Goal: Task Accomplishment & Management: Manage account settings

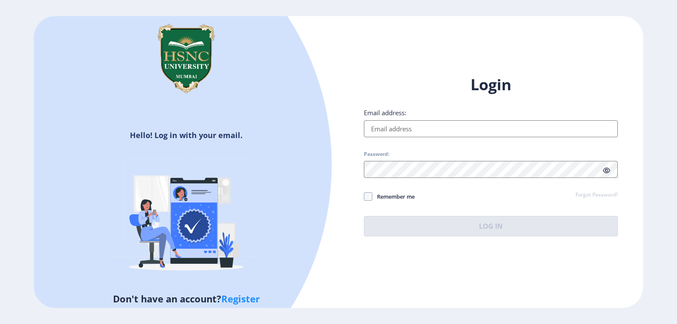
type input "[EMAIL_ADDRESS][DOMAIN_NAME]"
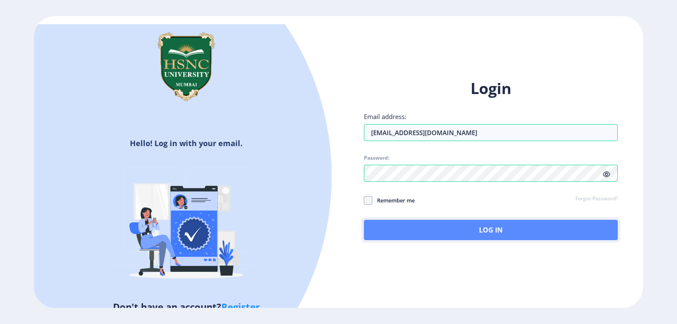
click at [395, 224] on button "Log In" at bounding box center [491, 230] width 254 height 20
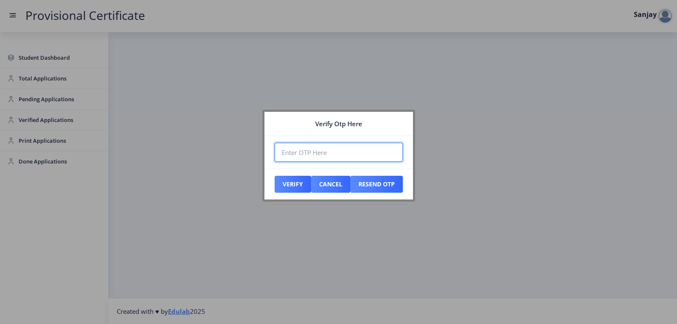
paste input "108432"
type input "108432"
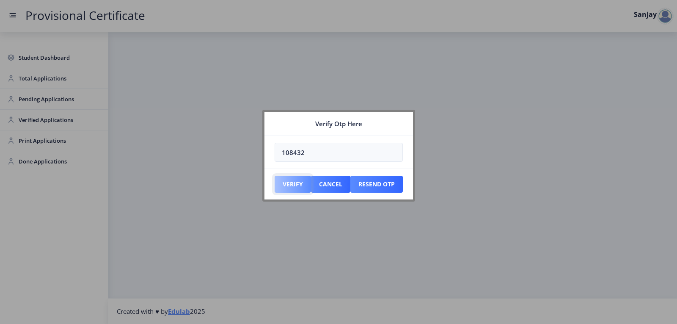
click at [295, 186] on button "Verify" at bounding box center [293, 184] width 36 height 17
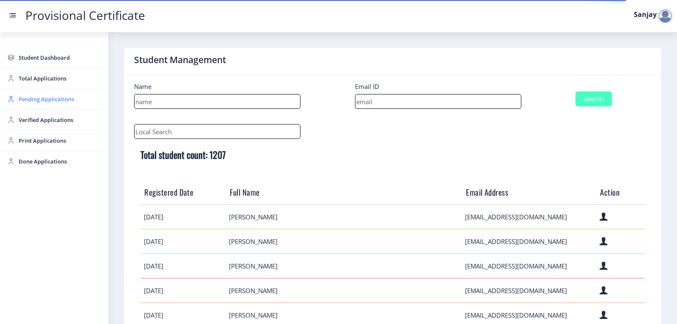
click at [53, 101] on span "Pending Applications" at bounding box center [60, 99] width 83 height 10
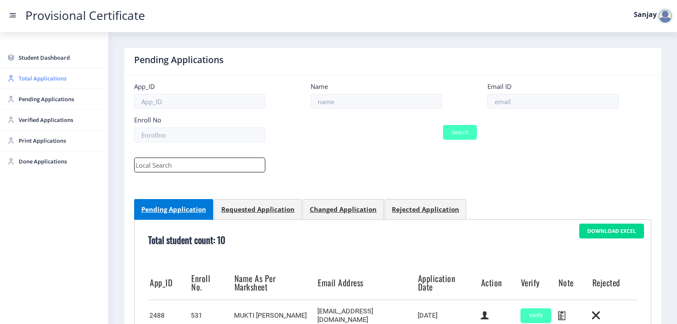
click at [52, 79] on span "Total Applications" at bounding box center [60, 78] width 83 height 10
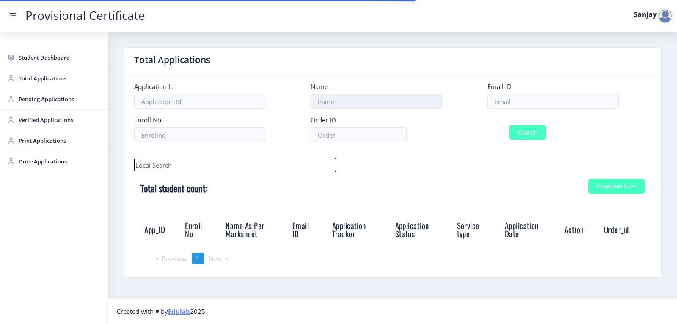
click at [341, 104] on input at bounding box center [376, 101] width 131 height 15
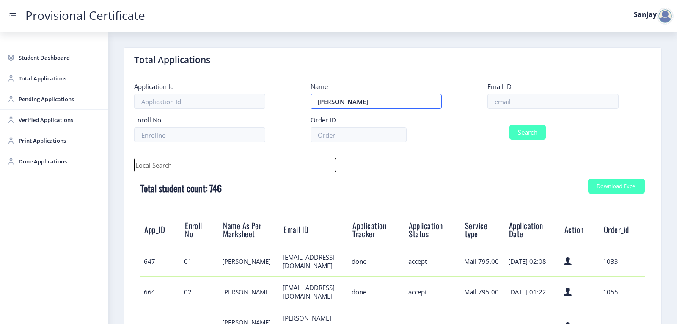
type input "[PERSON_NAME]"
click at [537, 135] on button "Search" at bounding box center [527, 132] width 36 height 15
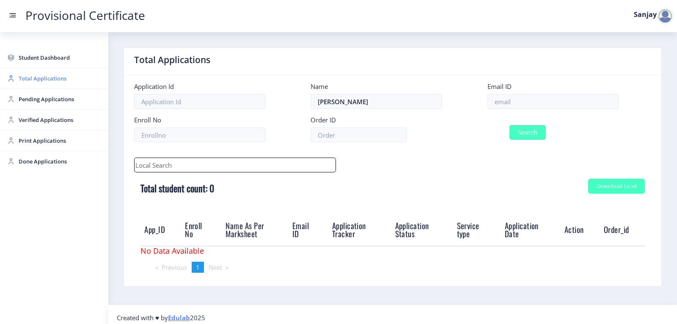
click at [46, 80] on span "Total Applications" at bounding box center [60, 78] width 83 height 10
click at [55, 55] on span "Student Dashboard" at bounding box center [60, 57] width 83 height 10
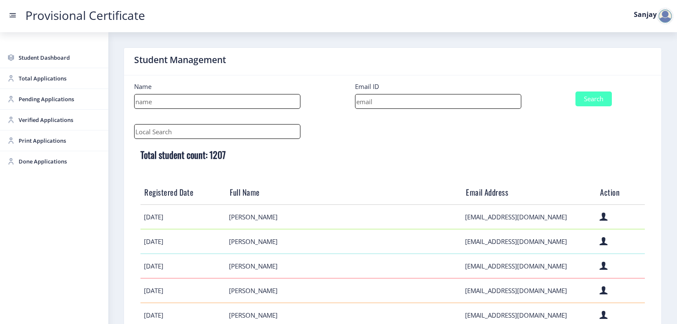
click at [176, 106] on input at bounding box center [217, 101] width 166 height 15
type input "[PERSON_NAME]"
click at [580, 101] on button "Search" at bounding box center [593, 98] width 36 height 15
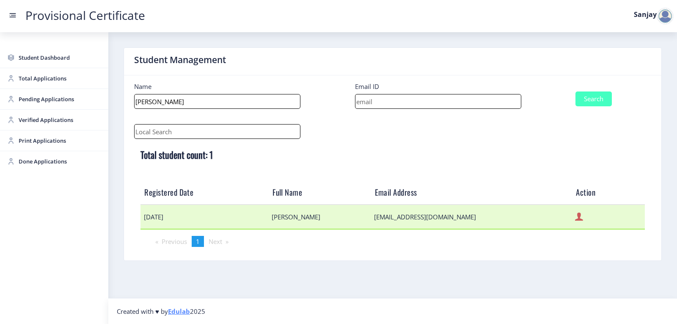
click at [575, 219] on icon at bounding box center [579, 216] width 8 height 11
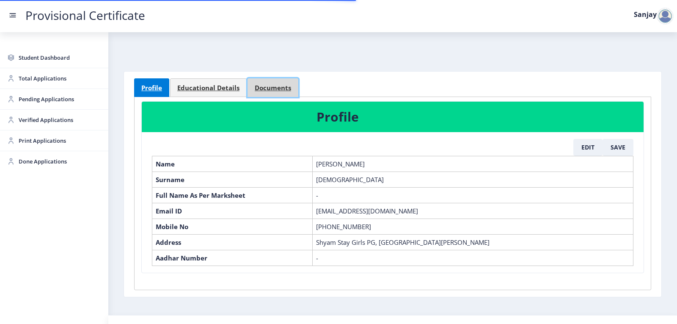
click at [256, 85] on span "Documents" at bounding box center [273, 88] width 36 height 6
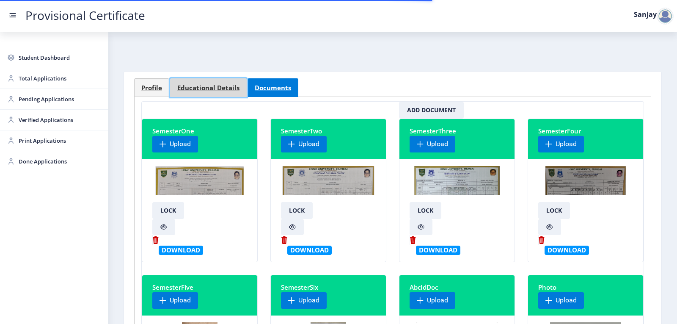
click at [216, 85] on span "Educational Details" at bounding box center [208, 88] width 62 height 6
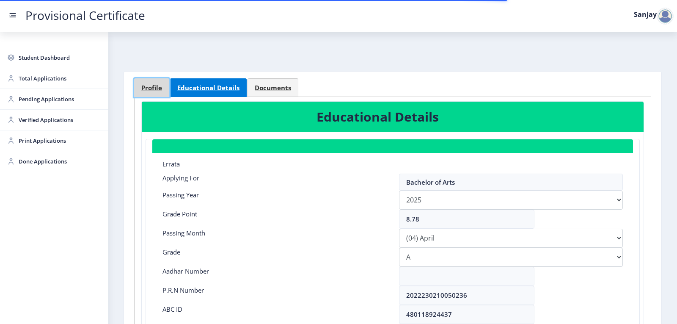
click at [156, 89] on span "Profile" at bounding box center [151, 88] width 21 height 6
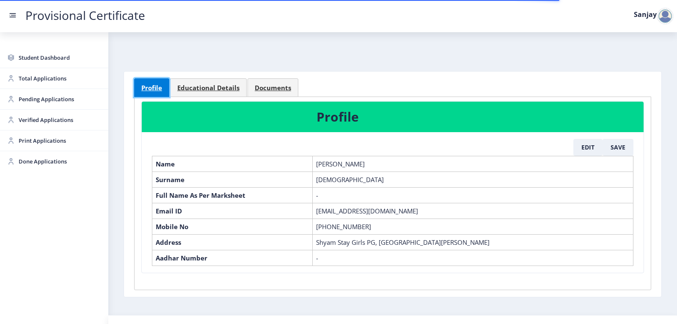
scroll to position [25, 0]
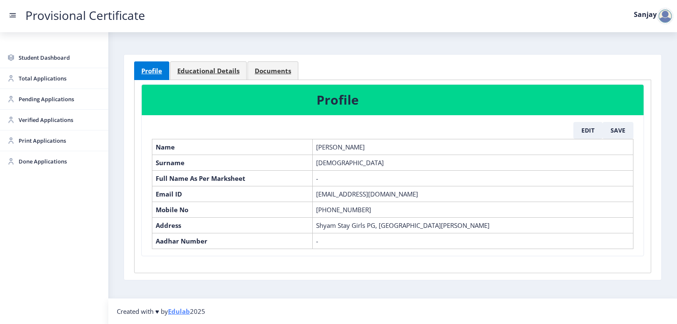
click at [664, 14] on div at bounding box center [665, 16] width 17 height 17
click at [651, 64] on span "Log out" at bounding box center [643, 62] width 54 height 10
